Goal: Check status: Check status

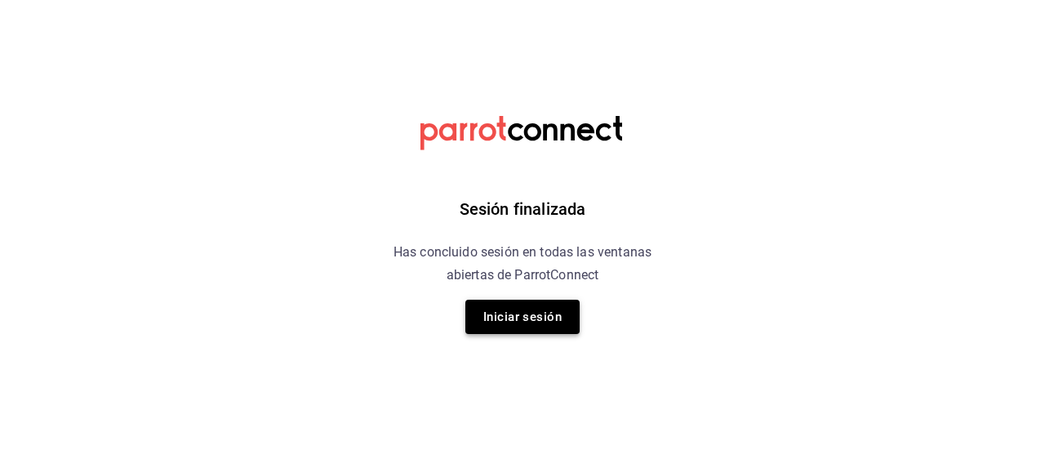
click at [536, 324] on button "Iniciar sesión" at bounding box center [522, 317] width 114 height 34
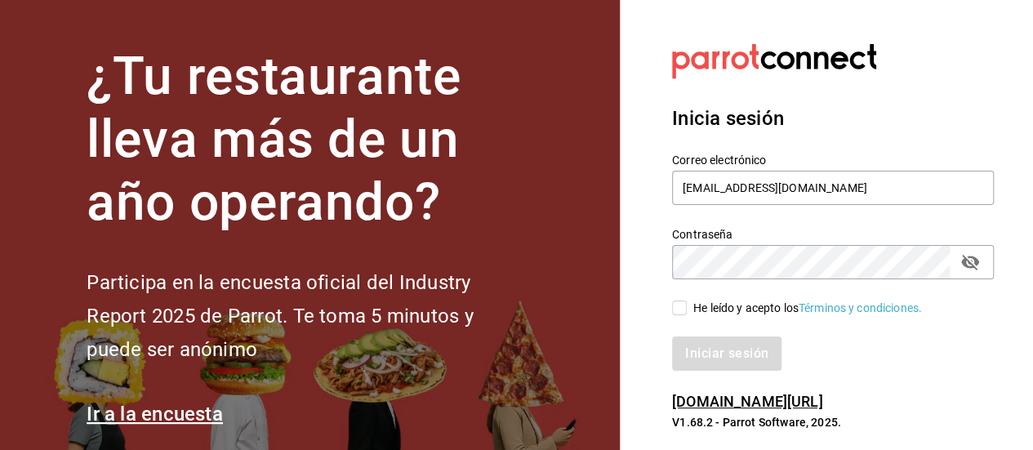
click at [674, 308] on input "He leído y acepto los Términos y condiciones." at bounding box center [679, 307] width 15 height 15
checkbox input "true"
click at [721, 337] on button "Iniciar sesión" at bounding box center [727, 353] width 111 height 34
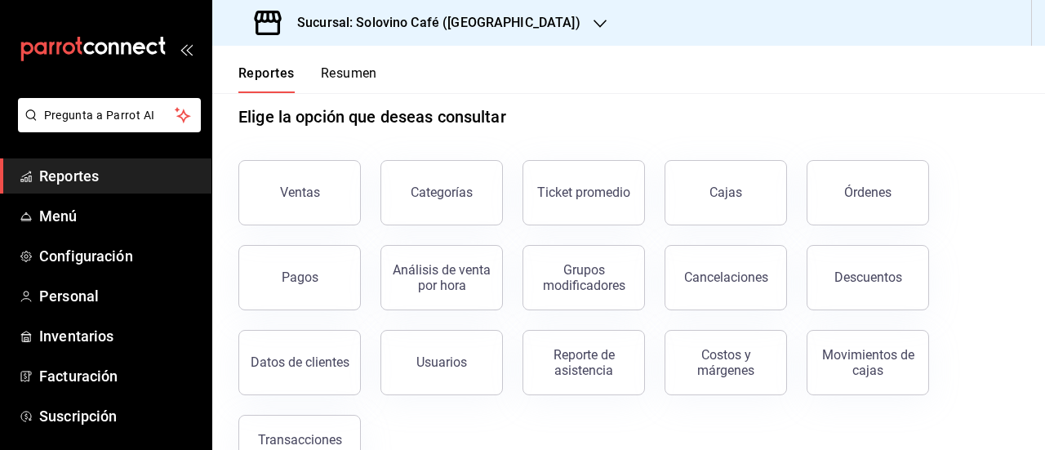
scroll to position [17, 0]
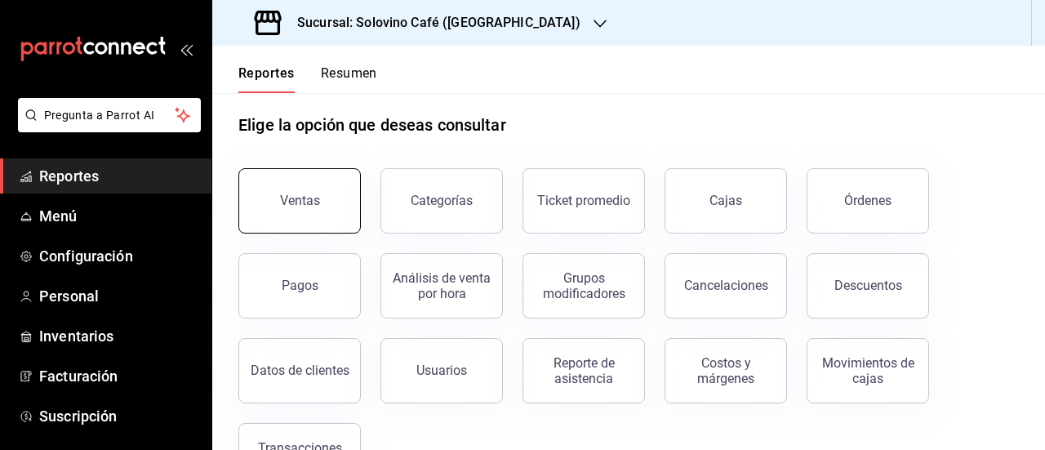
click at [327, 211] on button "Ventas" at bounding box center [299, 200] width 122 height 65
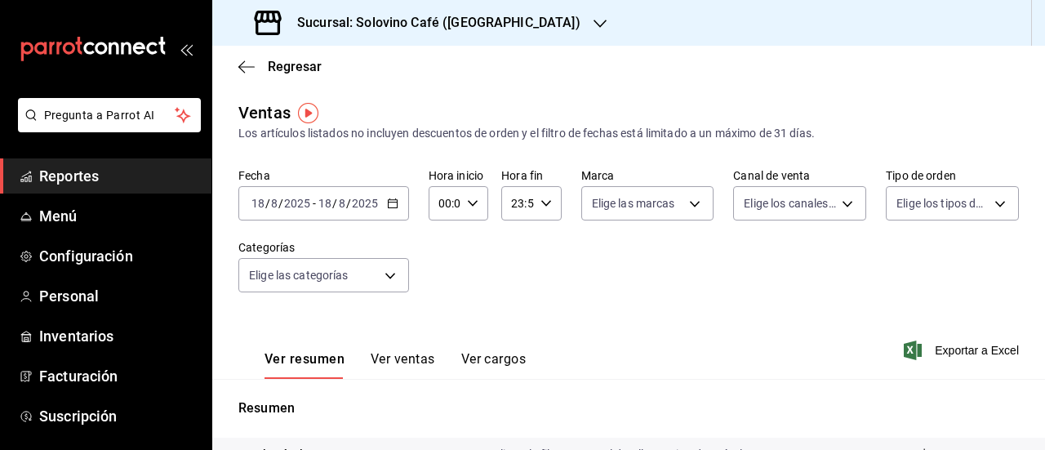
click at [392, 203] on icon "button" at bounding box center [392, 203] width 11 height 11
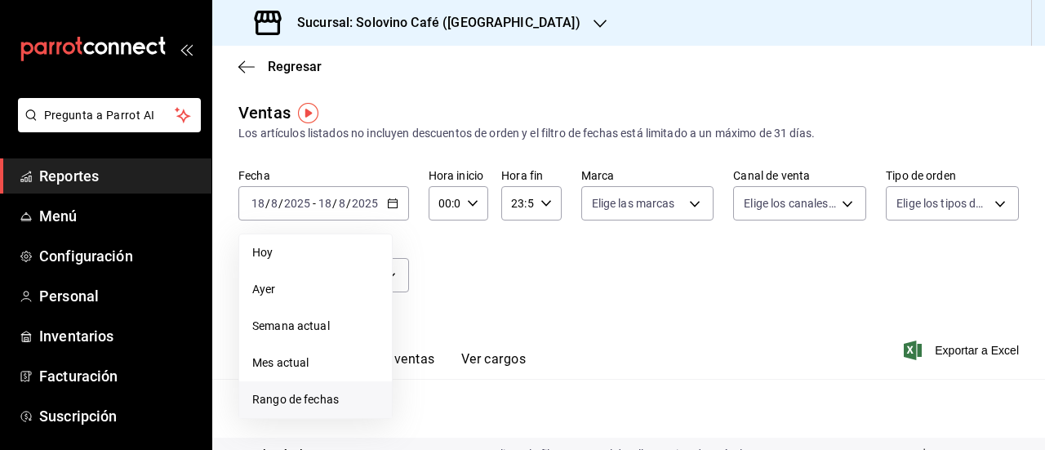
click at [314, 405] on span "Rango de fechas" at bounding box center [315, 399] width 127 height 17
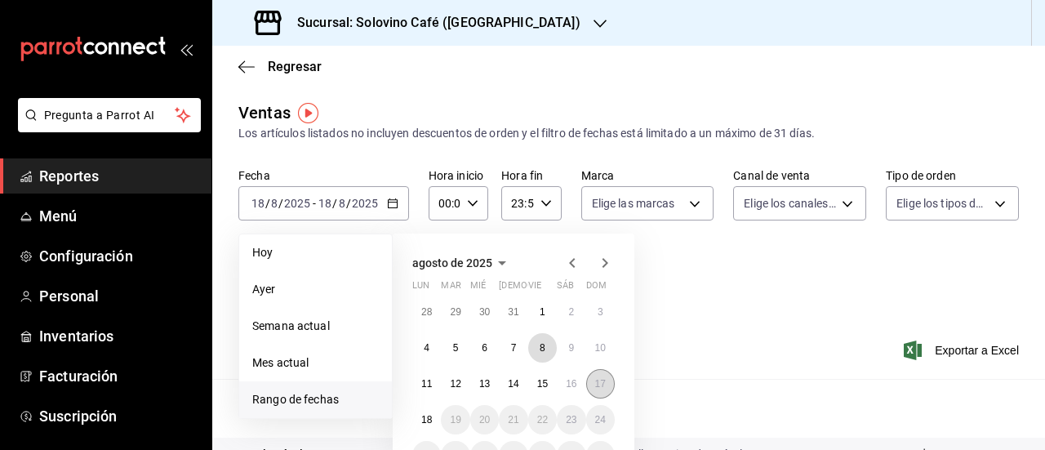
drag, startPoint x: 545, startPoint y: 350, endPoint x: 591, endPoint y: 381, distance: 55.9
click at [591, 381] on div "28 29 30 31 1 2 3 4 5 6 7 8 9 10 11 12 13 14 15 16 17 18 19 20 21 22 23 24 25 2…" at bounding box center [513, 383] width 202 height 173
click at [553, 359] on div "28 29 30 31 1 2 3 4 5 6 7 8 9 10 11 12 13 14 15 16 17 18 19 20 21 22 23 24 25 2…" at bounding box center [513, 383] width 202 height 173
drag, startPoint x: 549, startPoint y: 355, endPoint x: 603, endPoint y: 371, distance: 56.1
click at [603, 371] on div "28 29 30 31 1 2 3 4 5 6 7 8 9 10 11 12 13 14 15 16 17 18 19 20 21 22 23 24 25 2…" at bounding box center [513, 383] width 202 height 173
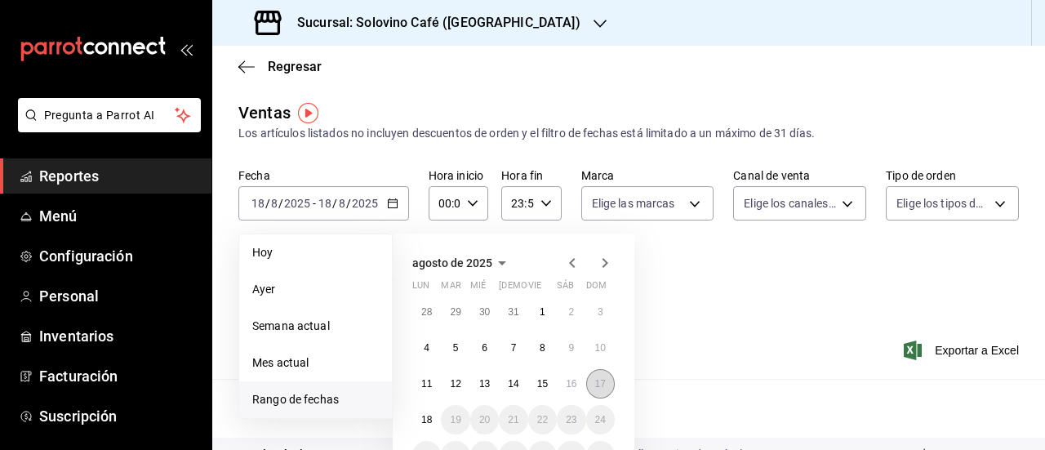
click at [602, 383] on abbr "17" at bounding box center [600, 383] width 11 height 11
click at [539, 349] on button "8" at bounding box center [542, 347] width 29 height 29
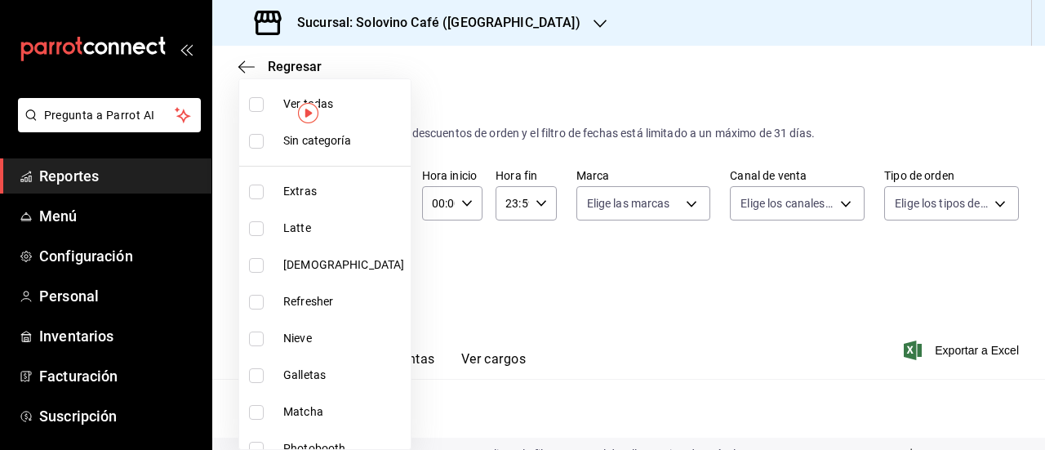
click at [386, 274] on body "Pregunta a Parrot AI Reportes Menú Configuración Personal Inventarios Facturaci…" at bounding box center [522, 225] width 1045 height 450
click at [254, 372] on input "checkbox" at bounding box center [256, 375] width 15 height 15
checkbox input "true"
type input "9ae665af-c280-4c34-bfef-d392761731f1"
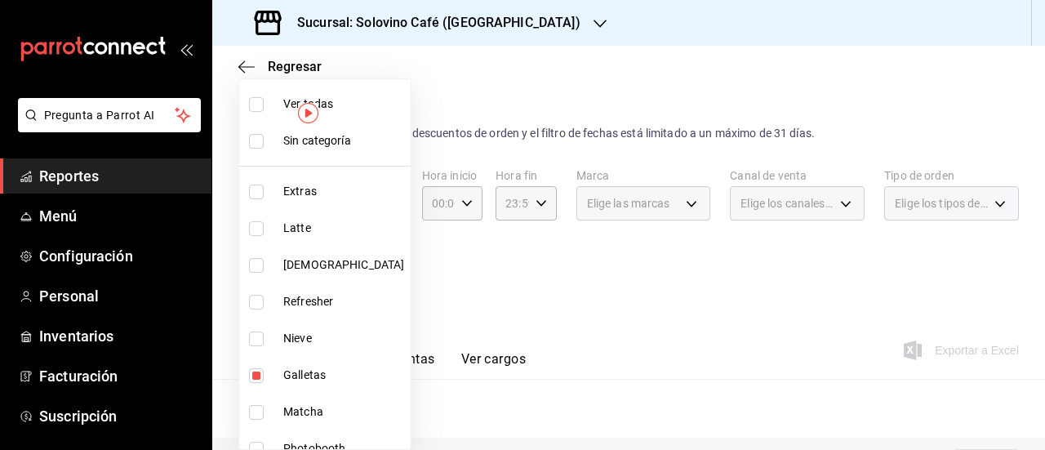
click at [531, 318] on div at bounding box center [522, 225] width 1045 height 450
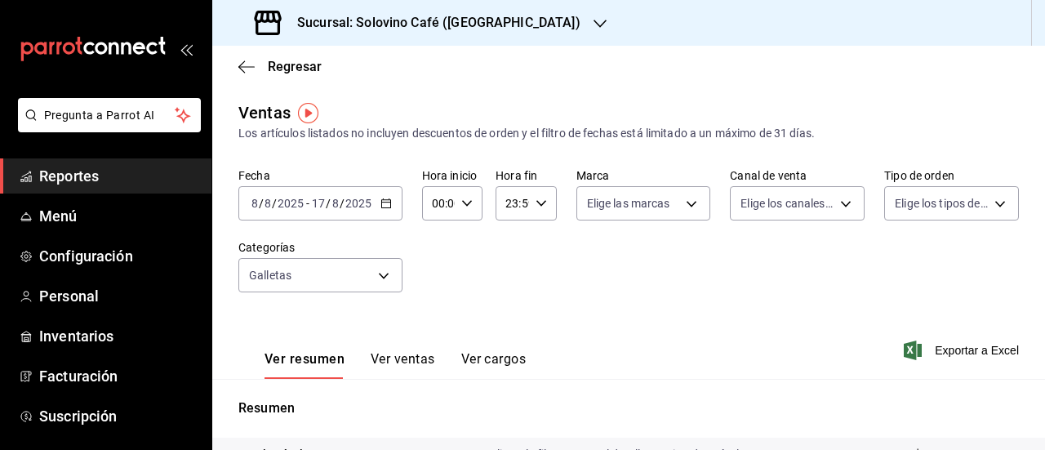
click at [418, 358] on button "Ver ventas" at bounding box center [403, 365] width 65 height 28
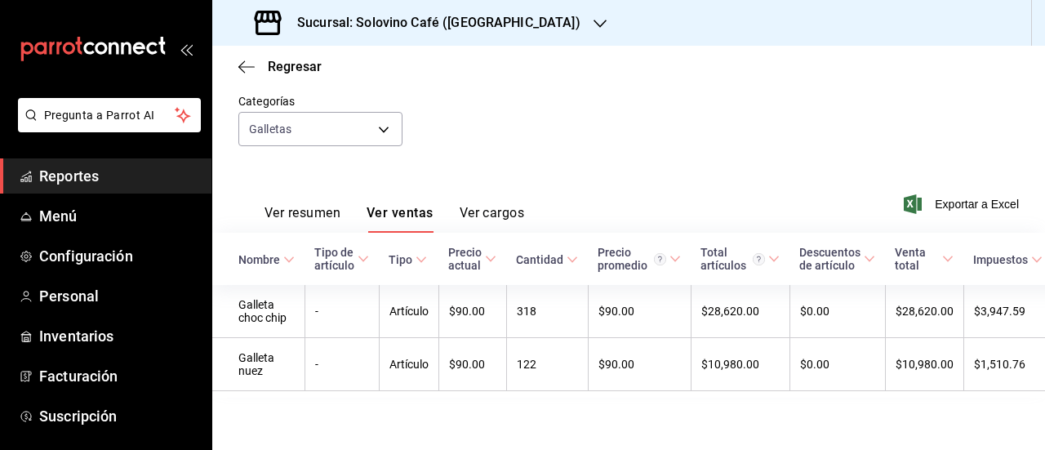
scroll to position [162, 0]
